Goal: Answer question/provide support: Share knowledge or assist other users

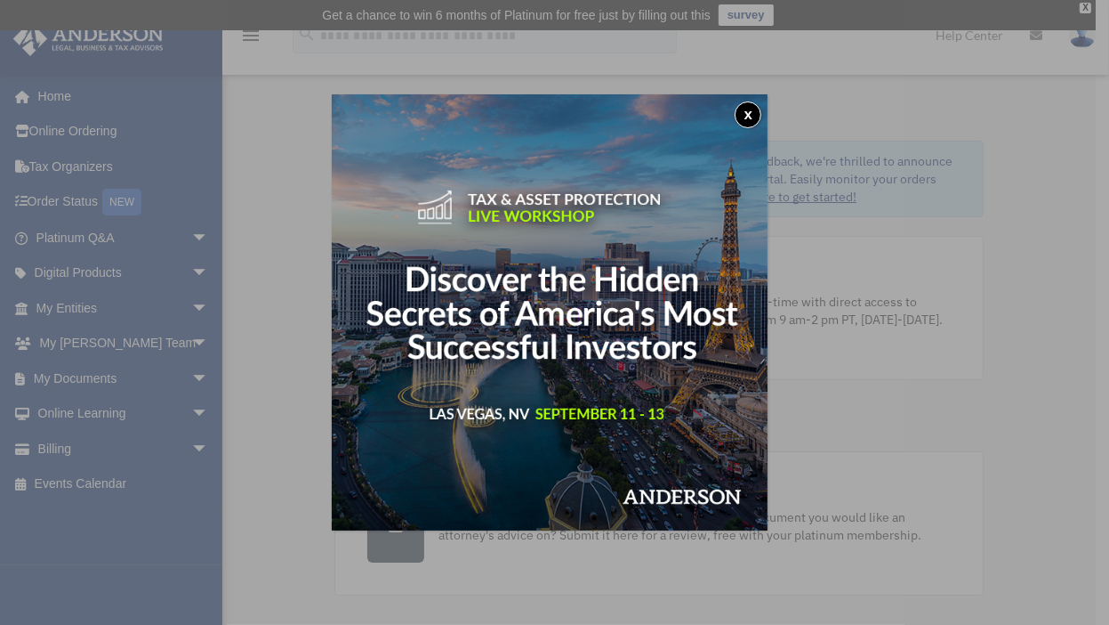
click at [755, 118] on button "x" at bounding box center [748, 114] width 27 height 27
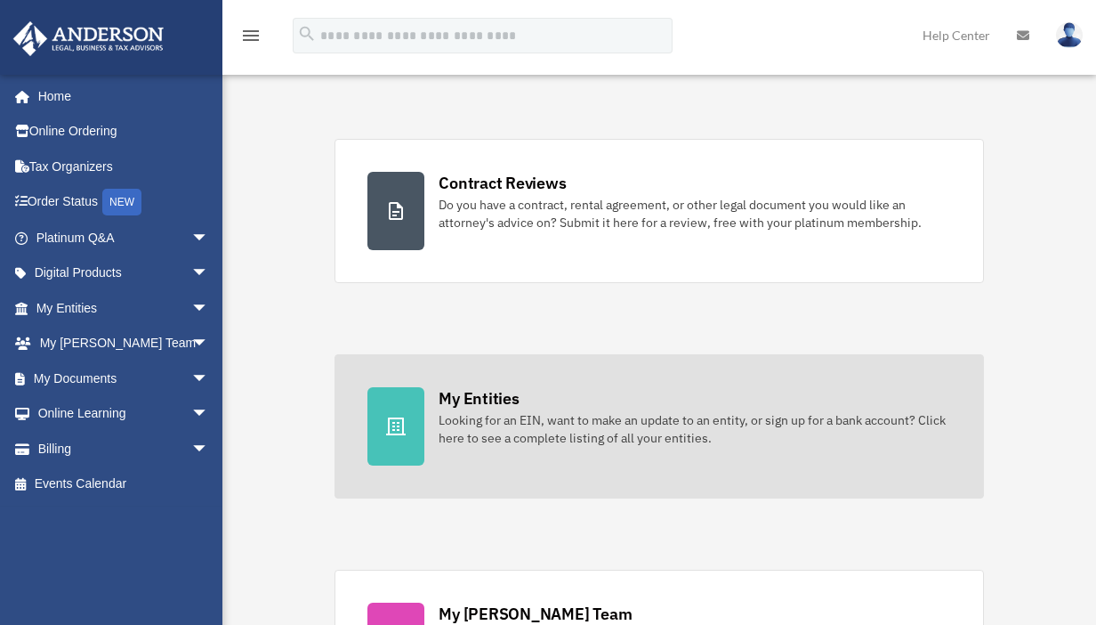
scroll to position [356, 0]
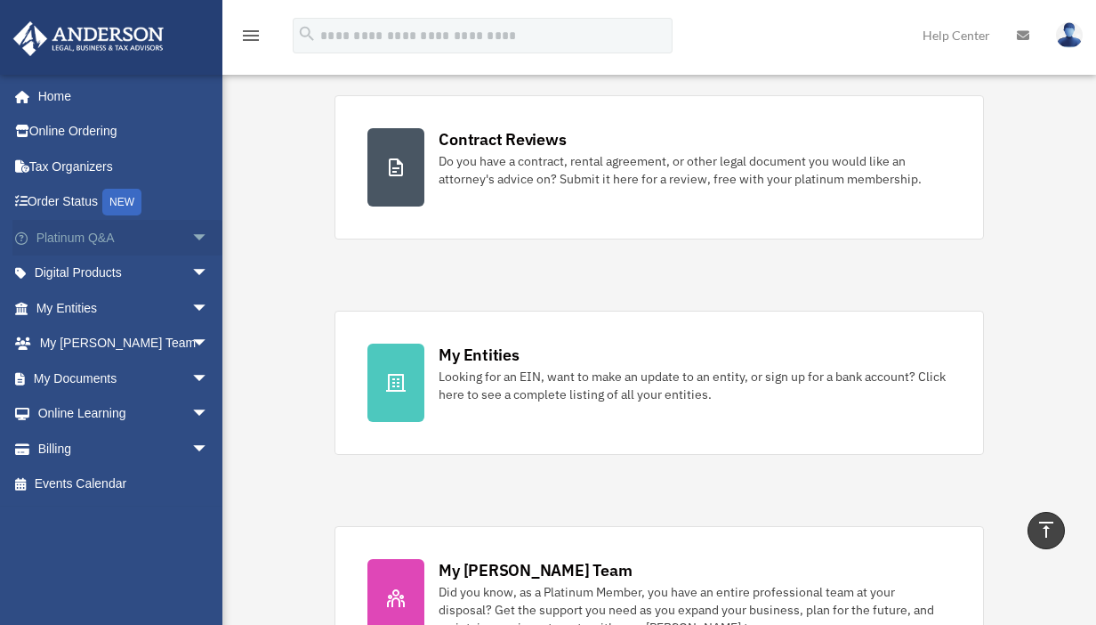
click at [72, 242] on link "Platinum Q&A arrow_drop_down" at bounding box center [123, 238] width 223 height 36
click at [191, 228] on span "arrow_drop_down" at bounding box center [209, 238] width 36 height 36
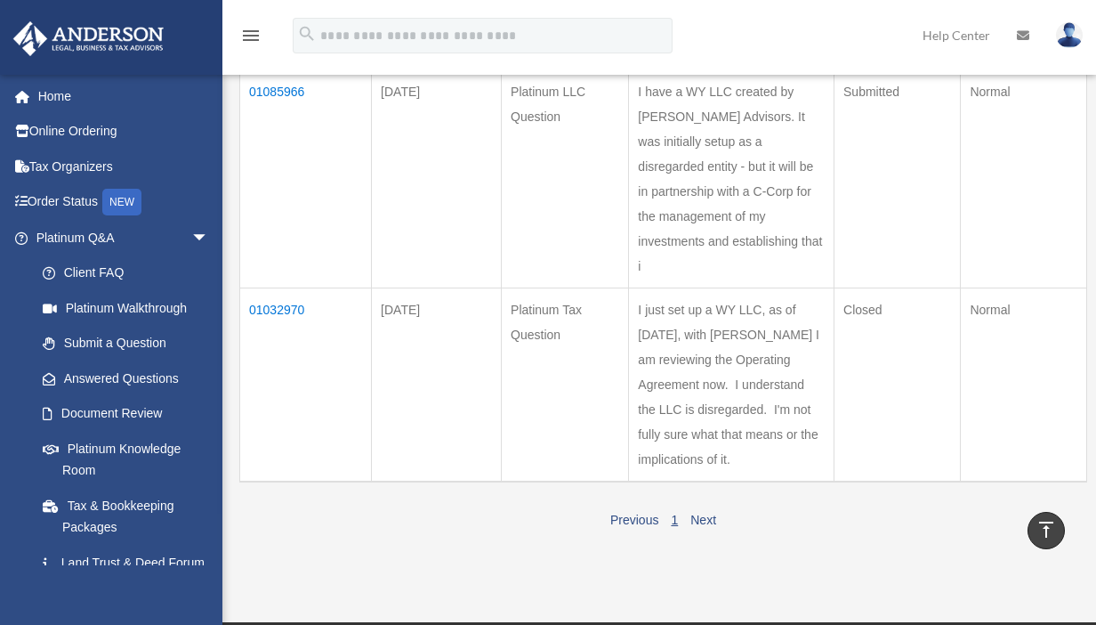
scroll to position [267, 0]
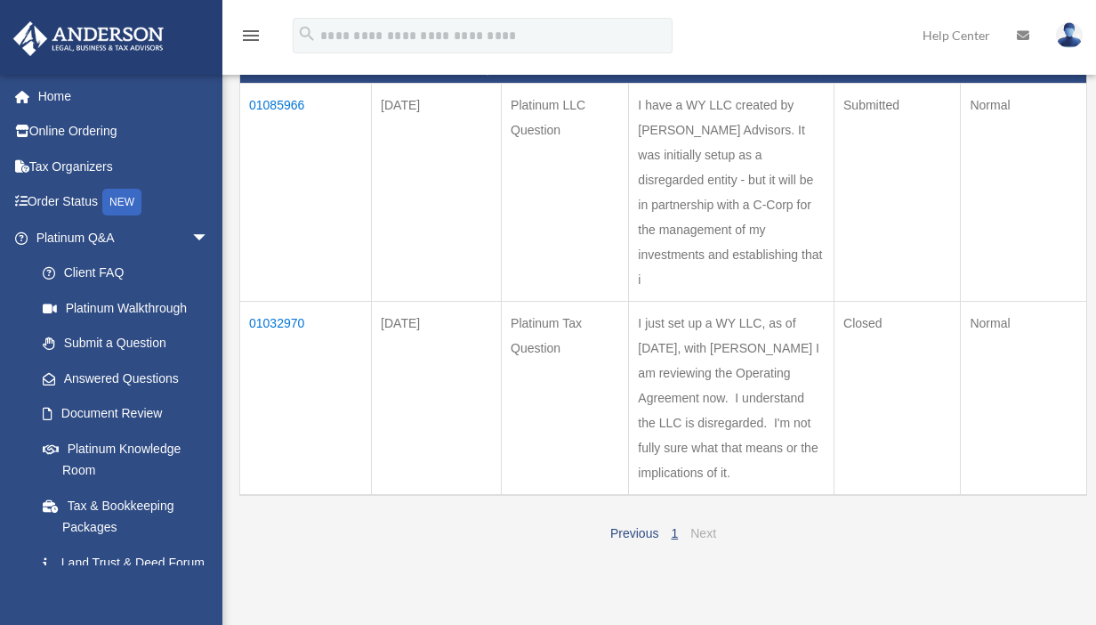
click at [706, 540] on link "Next" at bounding box center [703, 533] width 26 height 14
click at [671, 540] on link "1" at bounding box center [674, 533] width 7 height 14
click at [707, 540] on link "Next" at bounding box center [703, 533] width 26 height 14
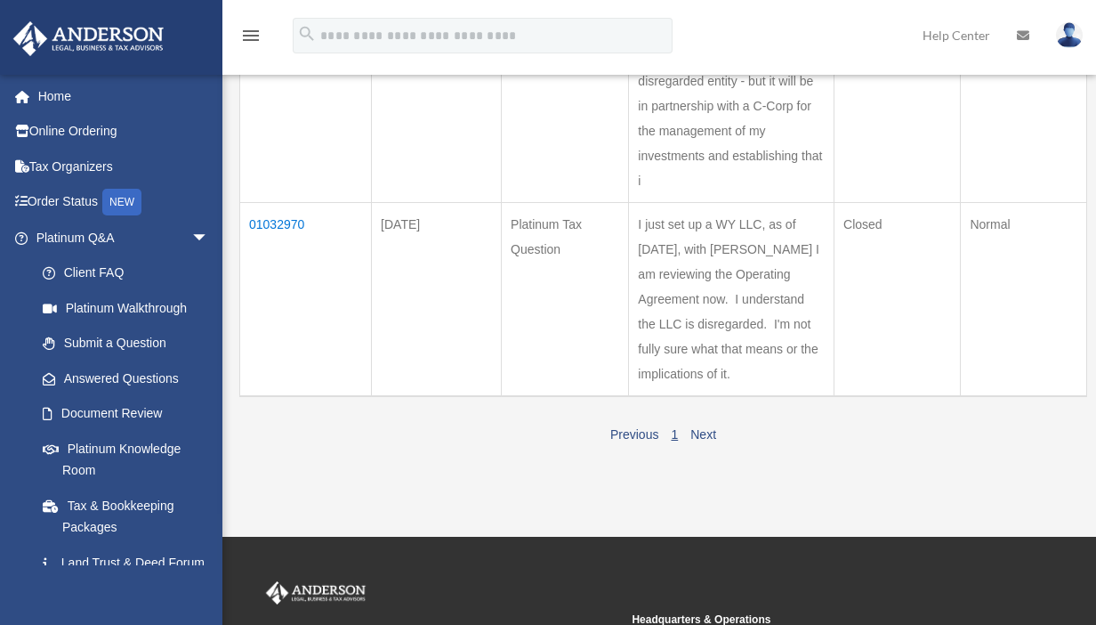
scroll to position [178, 0]
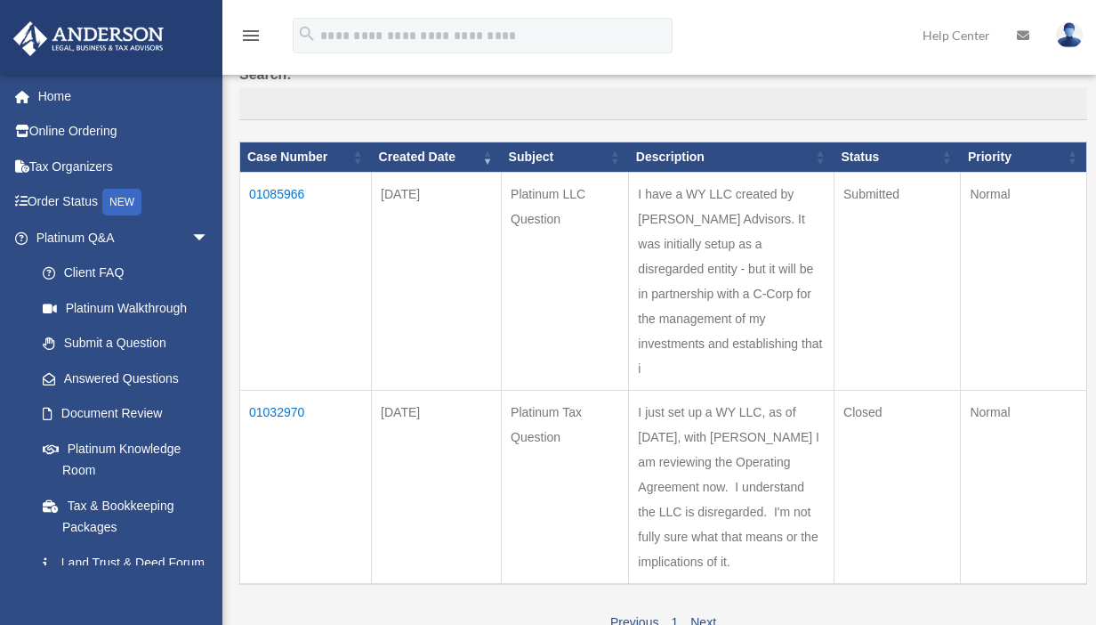
click at [921, 353] on td "Submitted" at bounding box center [898, 282] width 126 height 218
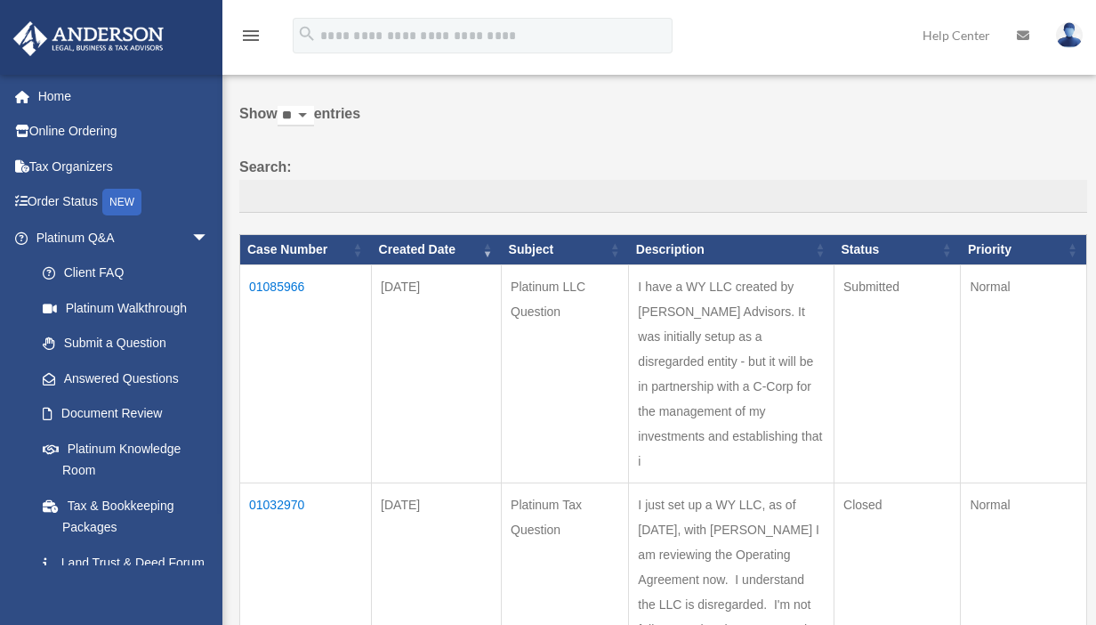
scroll to position [89, 0]
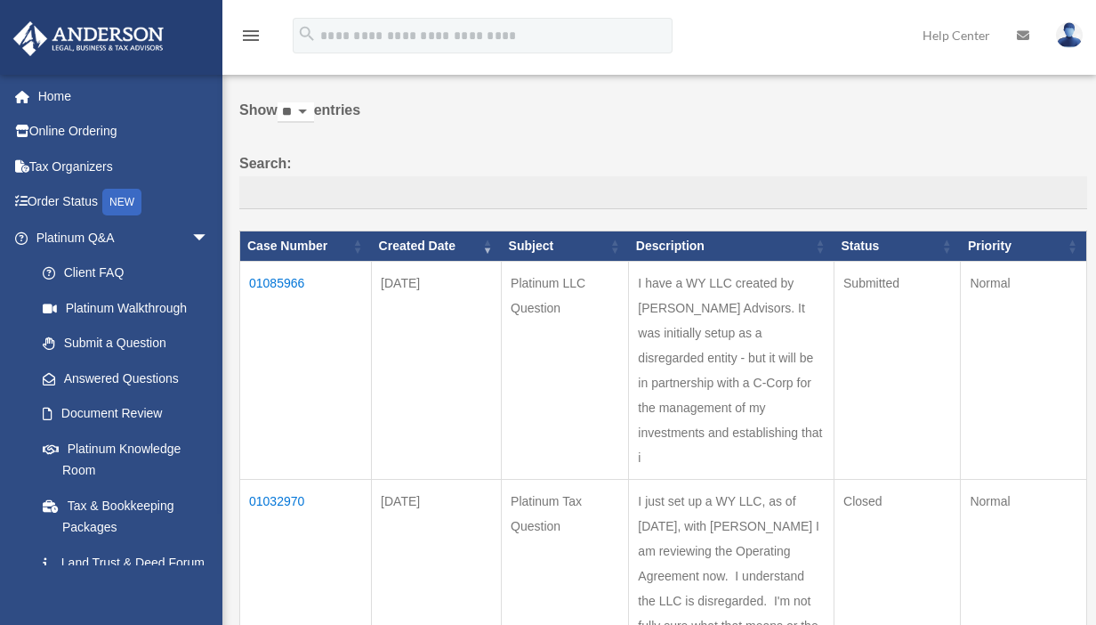
click at [313, 108] on select "** ** ** ***" at bounding box center [296, 112] width 36 height 20
click at [281, 102] on select "** ** ** ***" at bounding box center [296, 112] width 36 height 20
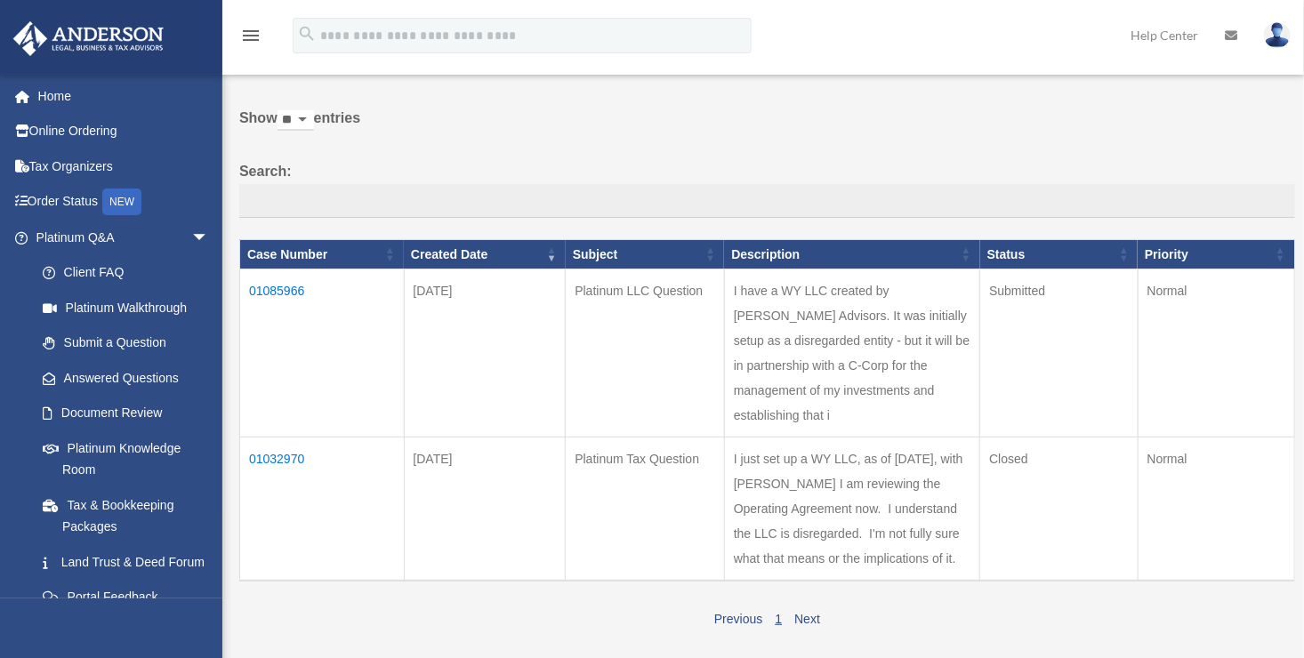
click at [1063, 428] on td "Submitted" at bounding box center [1058, 354] width 157 height 168
click at [837, 388] on td "I have a WY LLC created by [PERSON_NAME] Advisors. It was initially setup as a …" at bounding box center [851, 354] width 255 height 168
click at [296, 281] on td "01085966" at bounding box center [322, 354] width 165 height 168
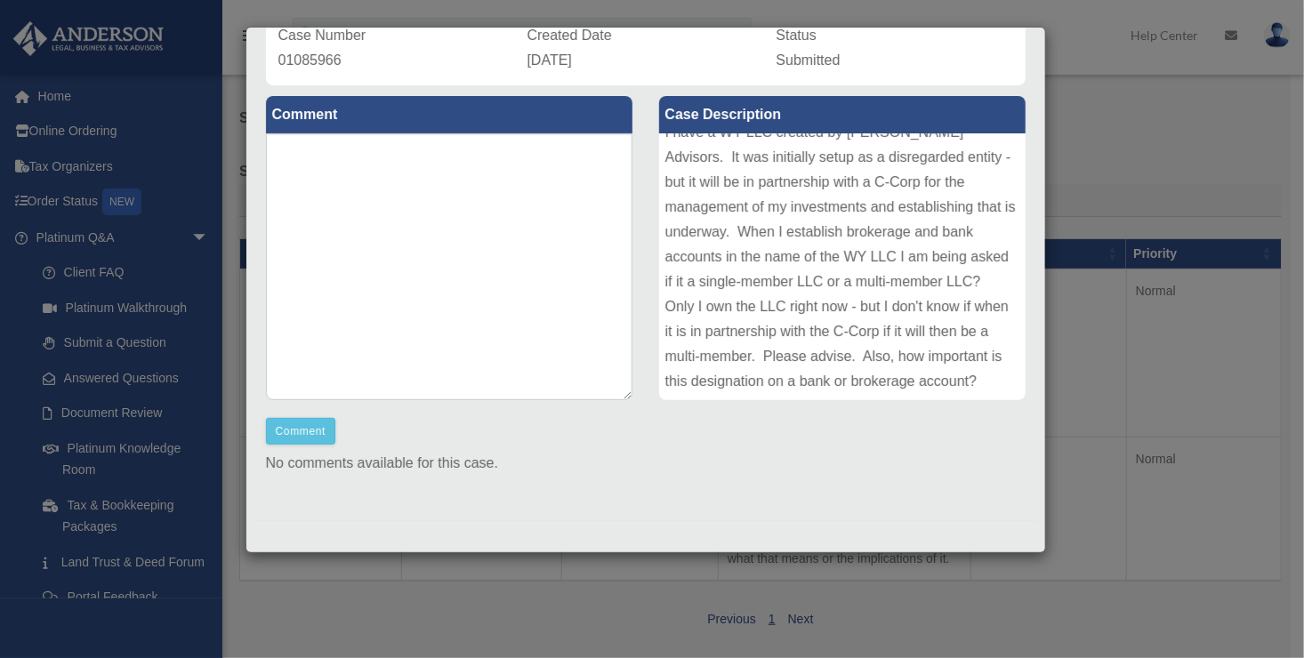
scroll to position [0, 0]
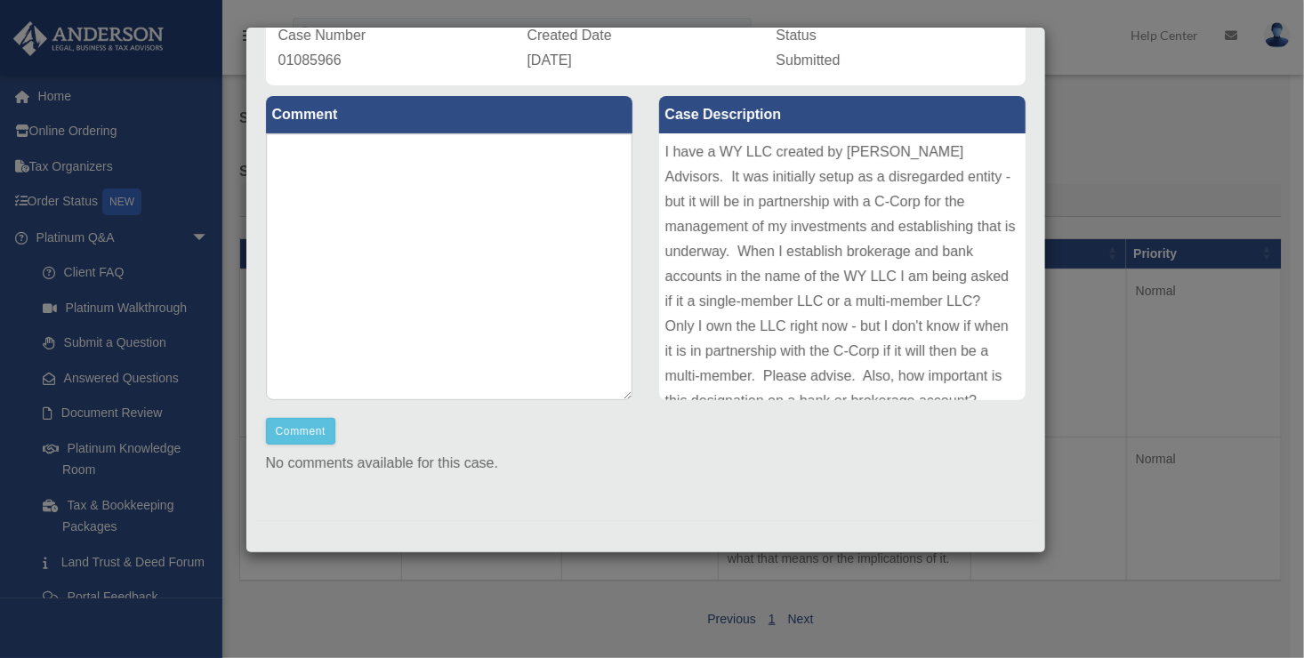
click at [1095, 167] on div "Case Detail × Platinum LLC Question Case Number 01085966 Created Date [DATE] St…" at bounding box center [652, 329] width 1304 height 658
